Goal: Transaction & Acquisition: Obtain resource

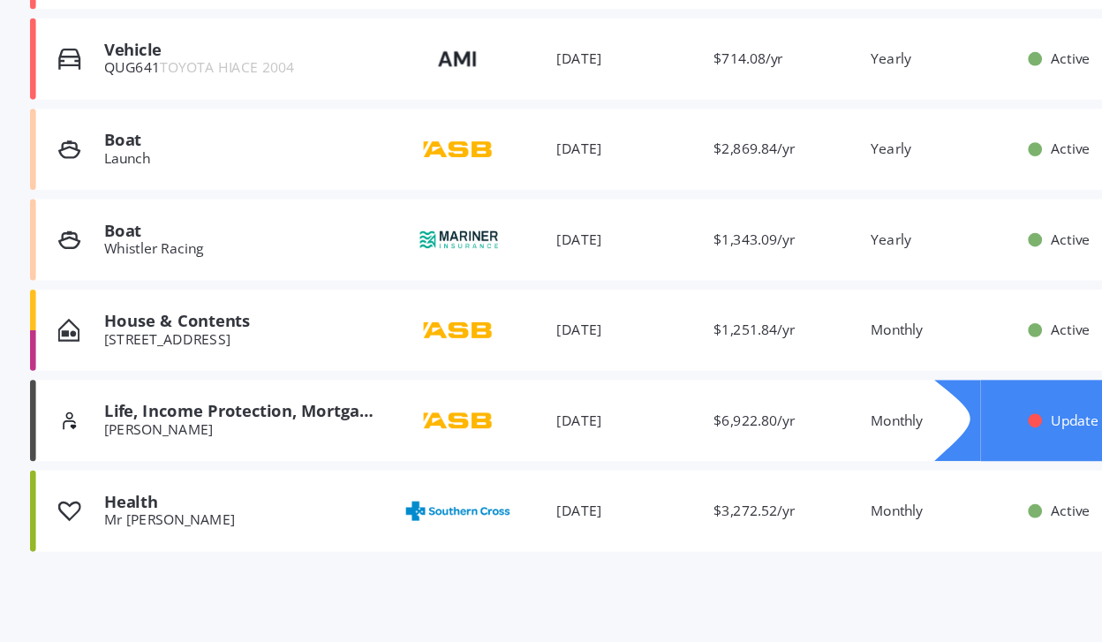
click at [178, 458] on div "Life, Income Protection, Mortgage Repayment, TPD, Trauma" at bounding box center [268, 465] width 211 height 15
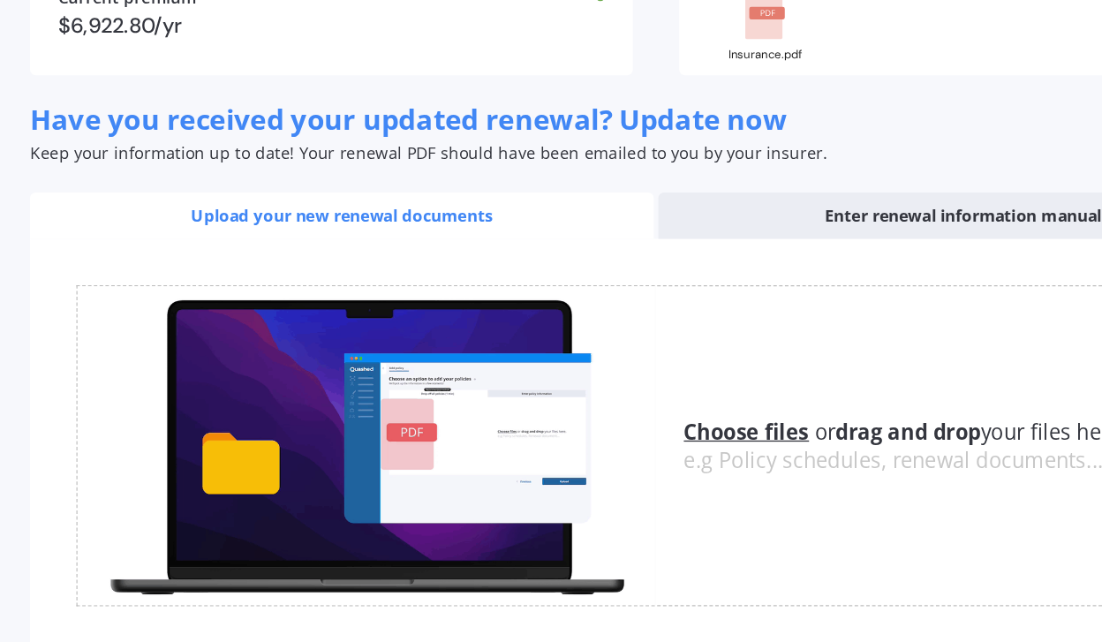
scroll to position [95, 0]
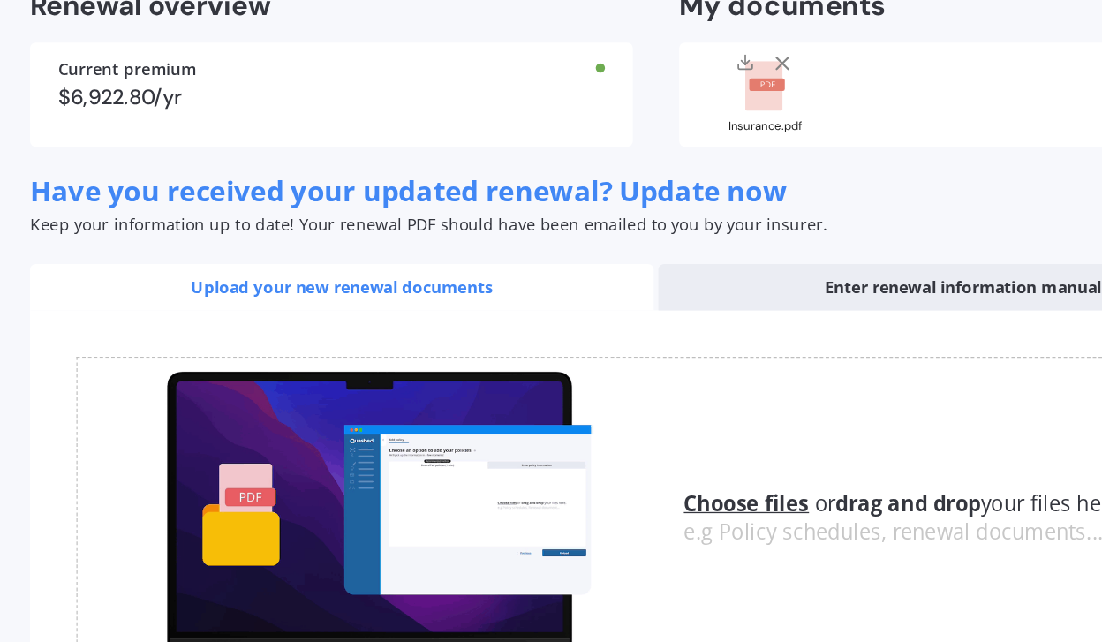
click at [671, 353] on div "Enter renewal information manually" at bounding box center [822, 370] width 475 height 35
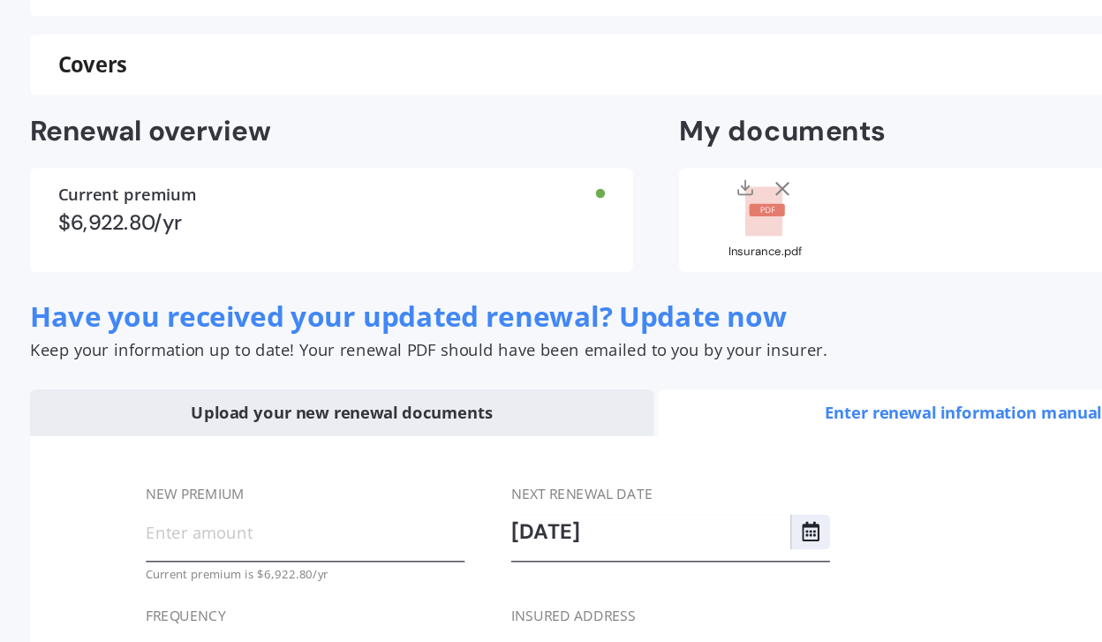
scroll to position [0, 0]
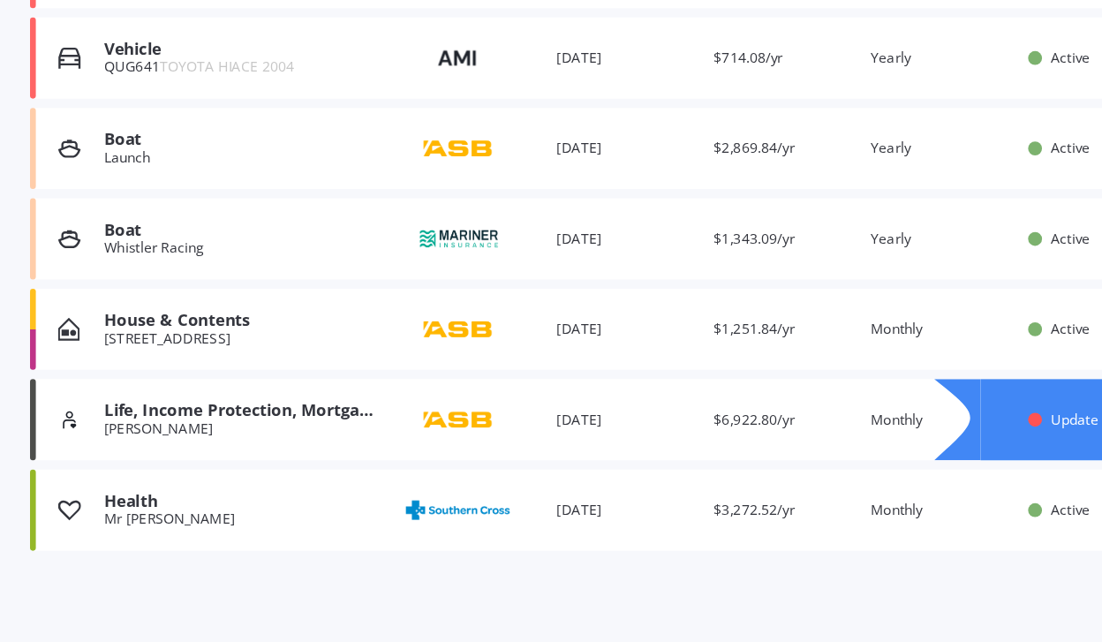
scroll to position [288, 0]
click at [211, 458] on div "Life, Income Protection, Mortgage Repayment, TPD, Trauma" at bounding box center [268, 465] width 211 height 15
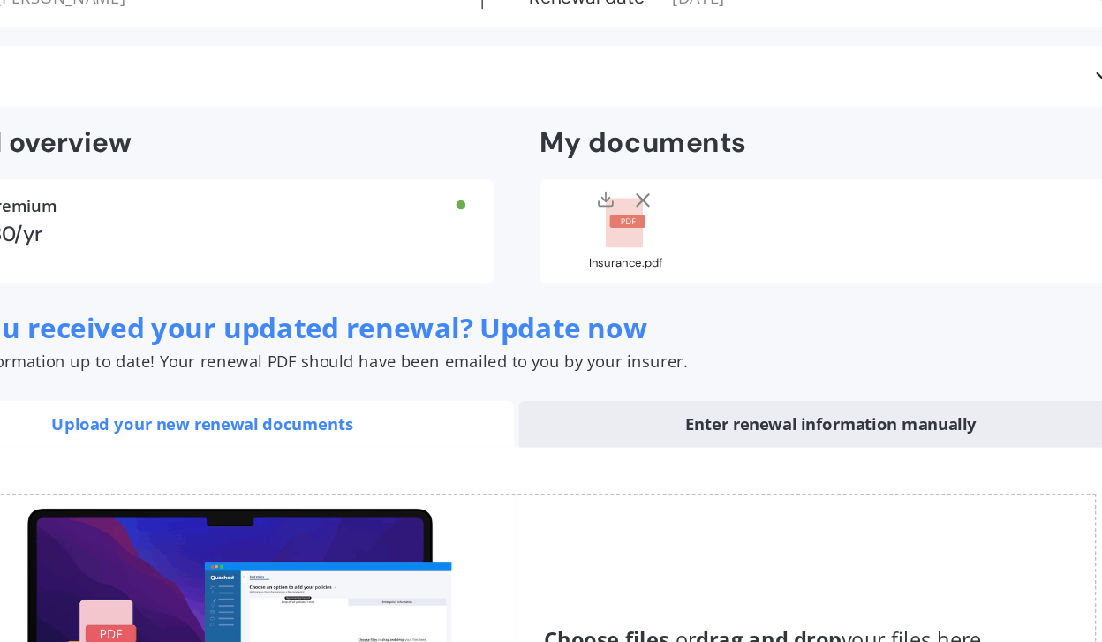
click at [622, 339] on div "Insurance.pdf" at bounding box center [666, 343] width 88 height 9
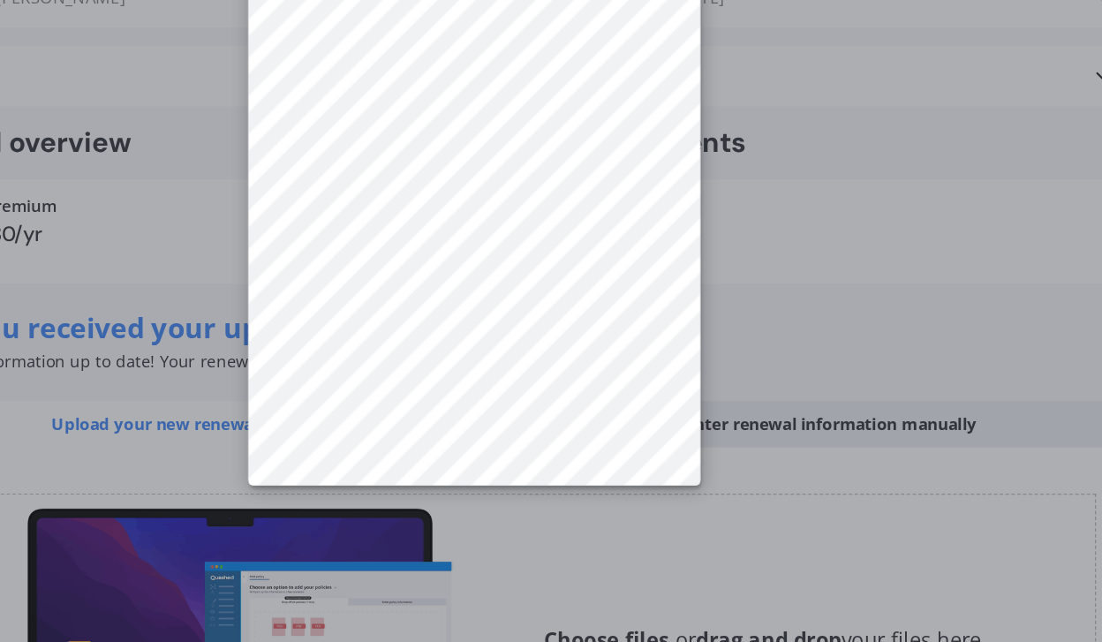
click at [608, 148] on div at bounding box center [551, 321] width 1102 height 642
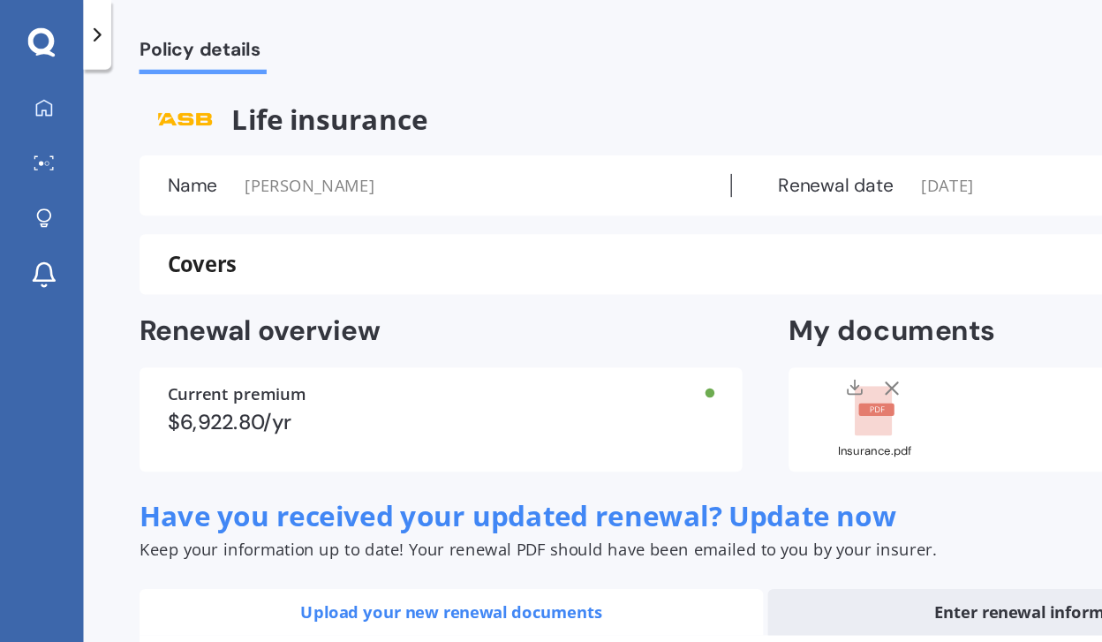
click at [144, 45] on span "Policy details" at bounding box center [154, 41] width 97 height 24
click at [76, 22] on icon at bounding box center [74, 27] width 18 height 18
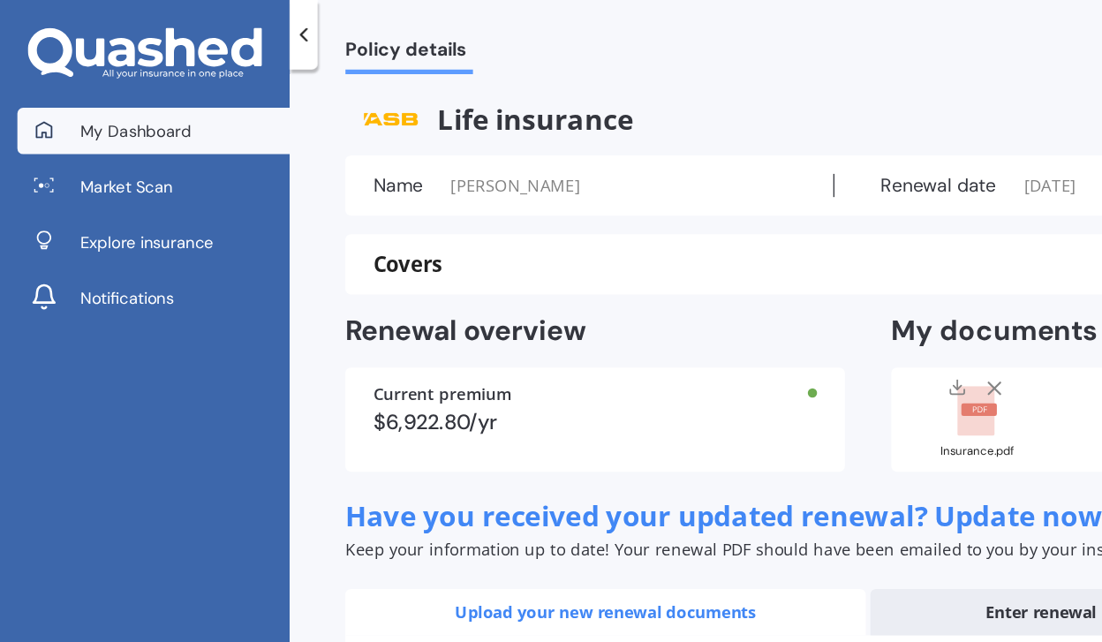
click at [70, 97] on span "My Dashboard" at bounding box center [103, 100] width 85 height 18
